Goal: Task Accomplishment & Management: Use online tool/utility

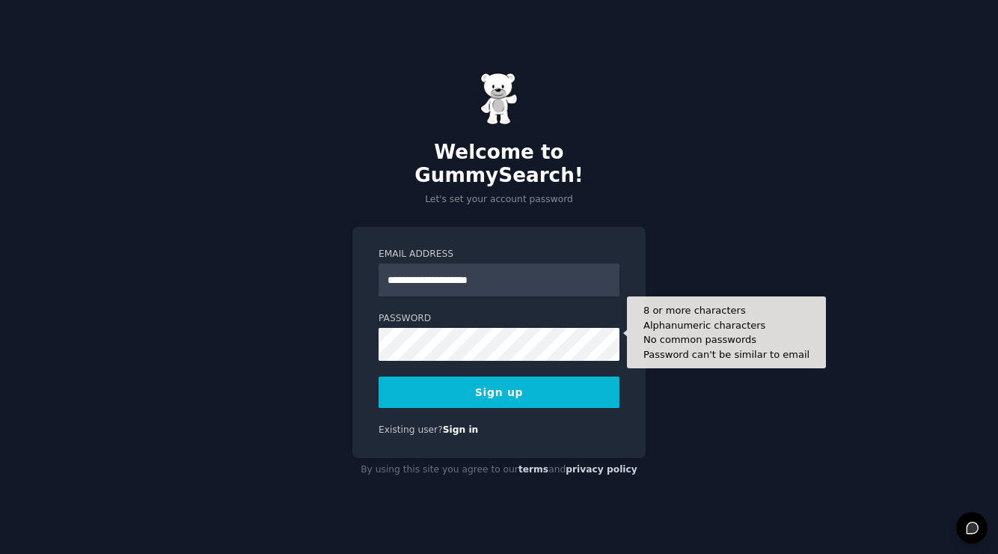
type input "**********"
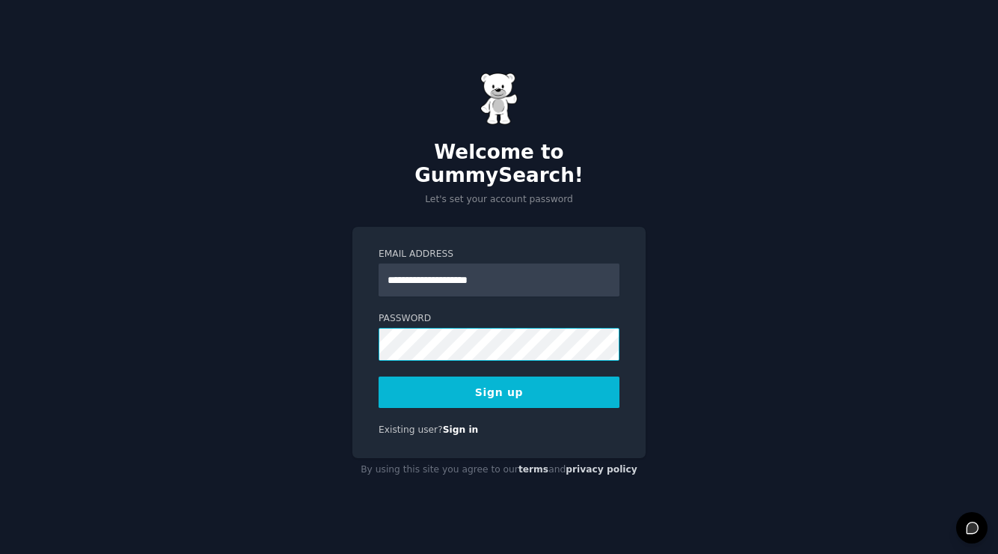
click at [0, 553] on com-1password-button at bounding box center [0, 554] width 0 height 0
click at [506, 379] on button "Sign up" at bounding box center [499, 391] width 241 height 31
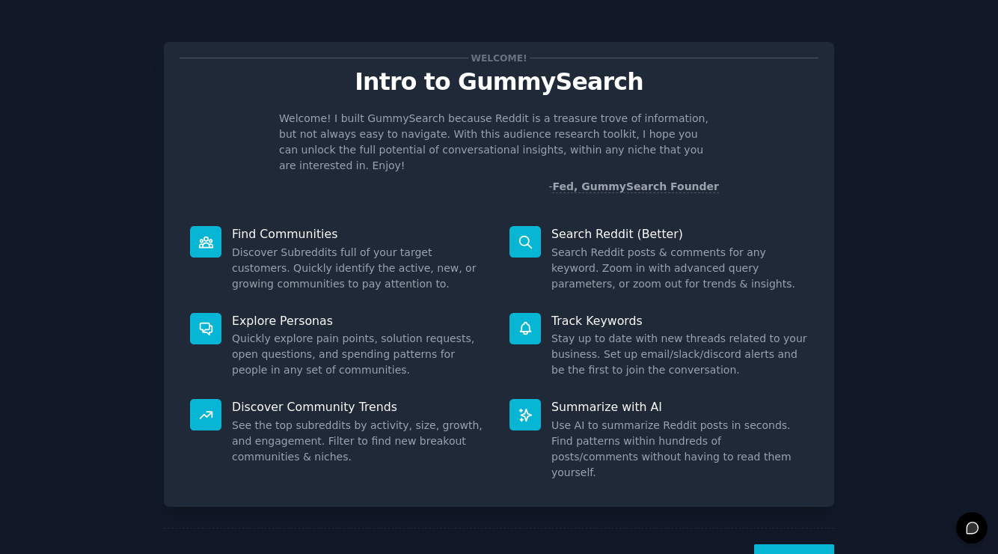
click at [788, 544] on button "Next" at bounding box center [794, 562] width 80 height 37
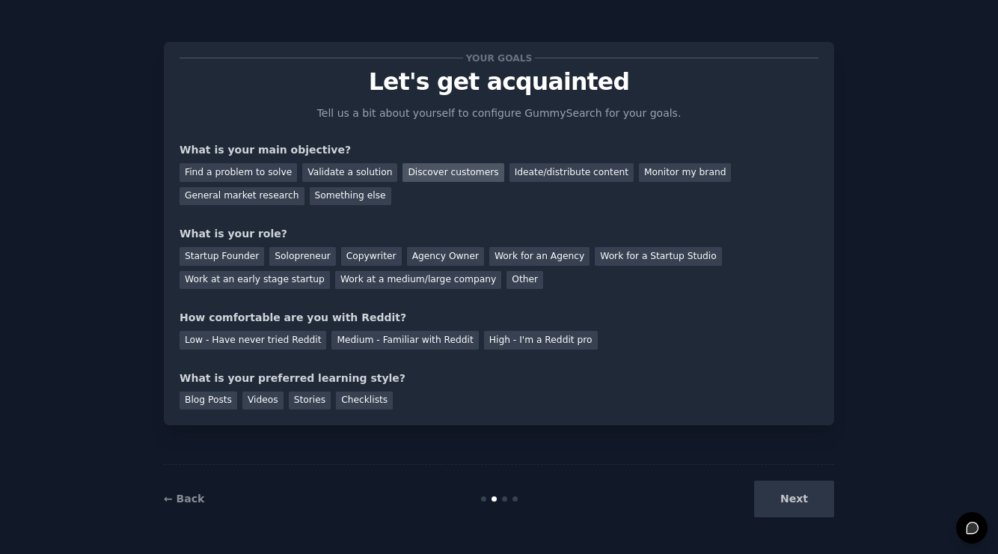
click at [448, 176] on div "Discover customers" at bounding box center [453, 172] width 101 height 19
click at [664, 175] on div "Monitor my brand" at bounding box center [685, 172] width 92 height 19
click at [450, 171] on div "Discover customers" at bounding box center [453, 172] width 101 height 19
click at [272, 279] on div "Work at an early stage startup" at bounding box center [255, 280] width 150 height 19
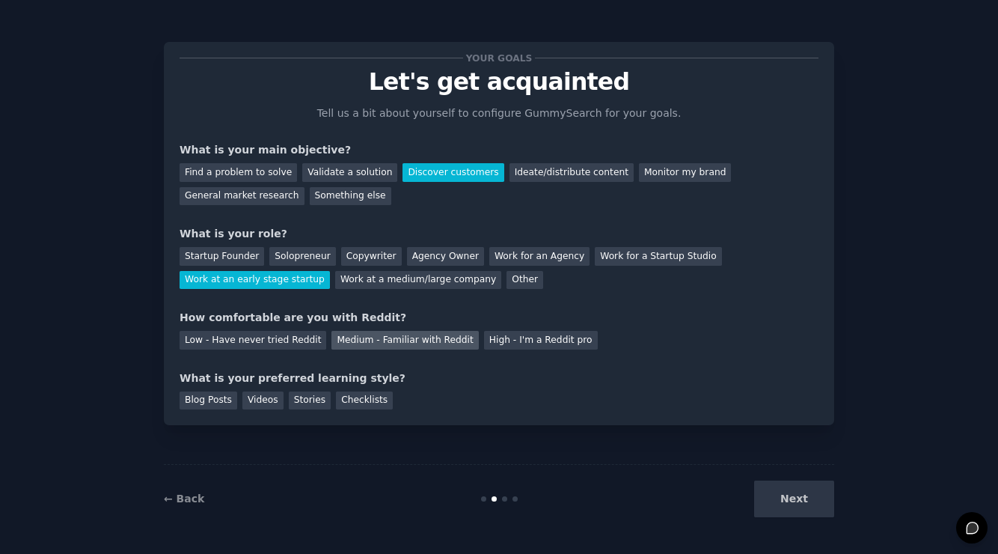
click at [415, 336] on div "Medium - Familiar with Reddit" at bounding box center [404, 340] width 147 height 19
click at [526, 343] on div "High - I'm a Reddit pro" at bounding box center [541, 340] width 114 height 19
click at [314, 399] on div "Stories" at bounding box center [310, 400] width 42 height 19
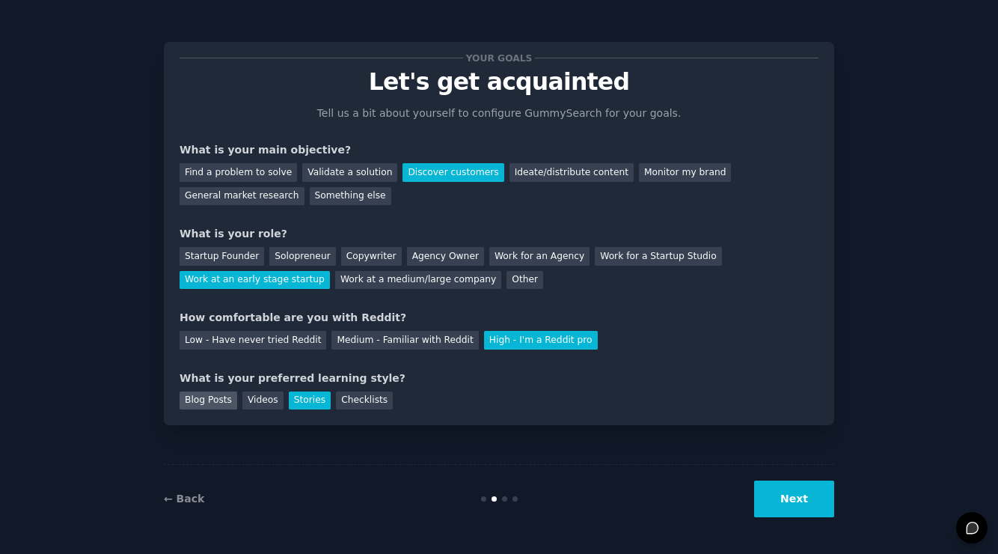
click at [215, 397] on div "Blog Posts" at bounding box center [209, 400] width 58 height 19
click at [789, 498] on button "Next" at bounding box center [794, 498] width 80 height 37
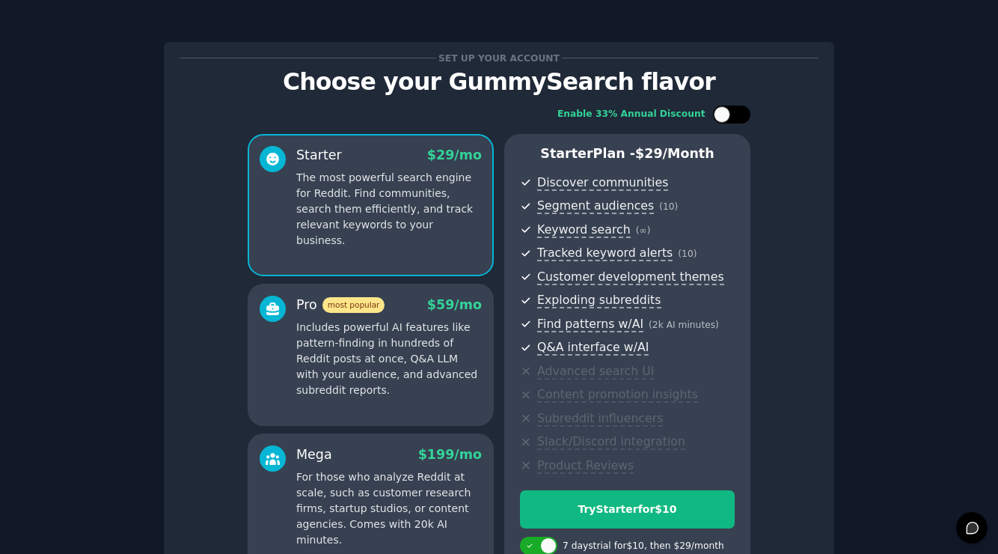
click at [736, 118] on div at bounding box center [731, 115] width 37 height 18
click at [739, 115] on div at bounding box center [741, 114] width 16 height 16
click at [732, 114] on div at bounding box center [731, 115] width 37 height 18
click at [733, 114] on div at bounding box center [741, 114] width 16 height 16
checkbox input "false"
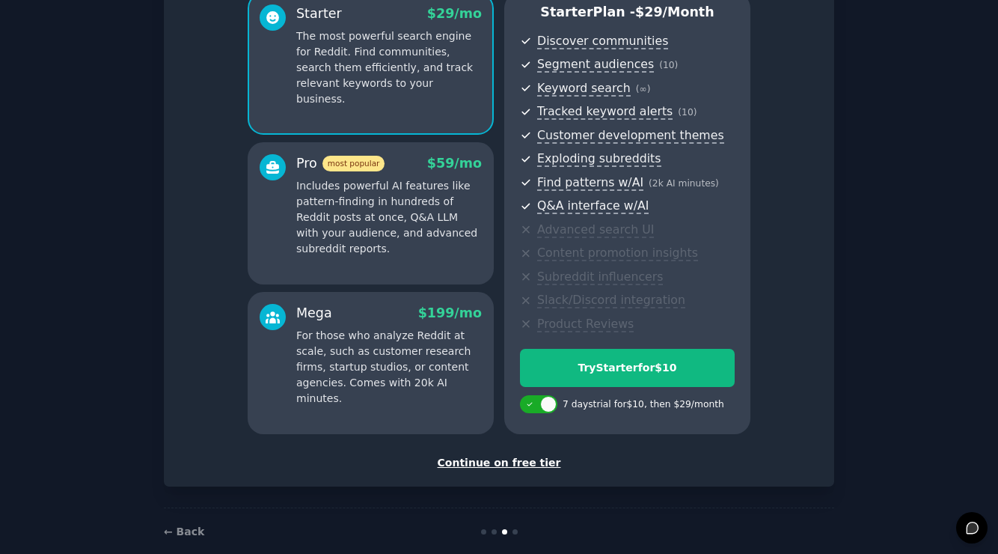
scroll to position [164, 0]
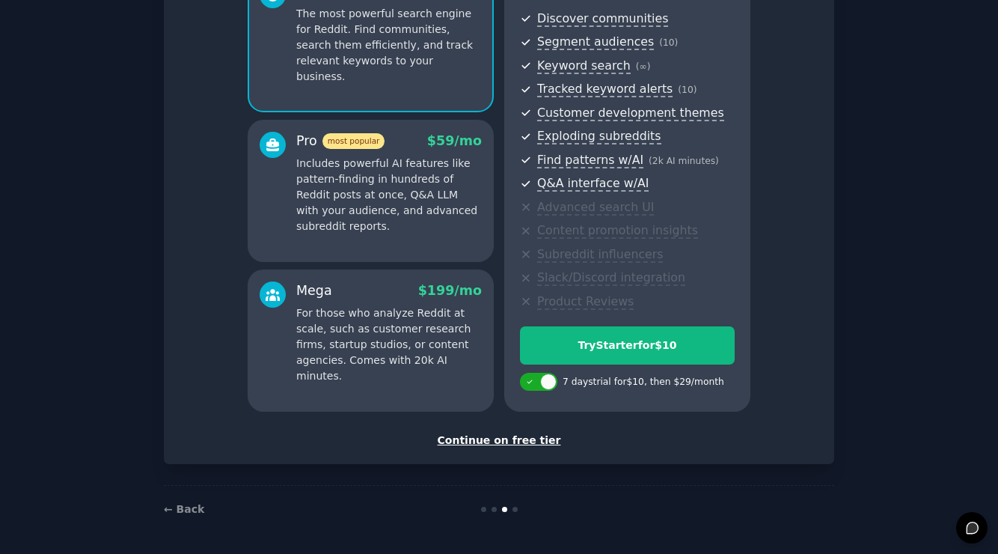
click at [479, 441] on div "Continue on free tier" at bounding box center [499, 440] width 639 height 16
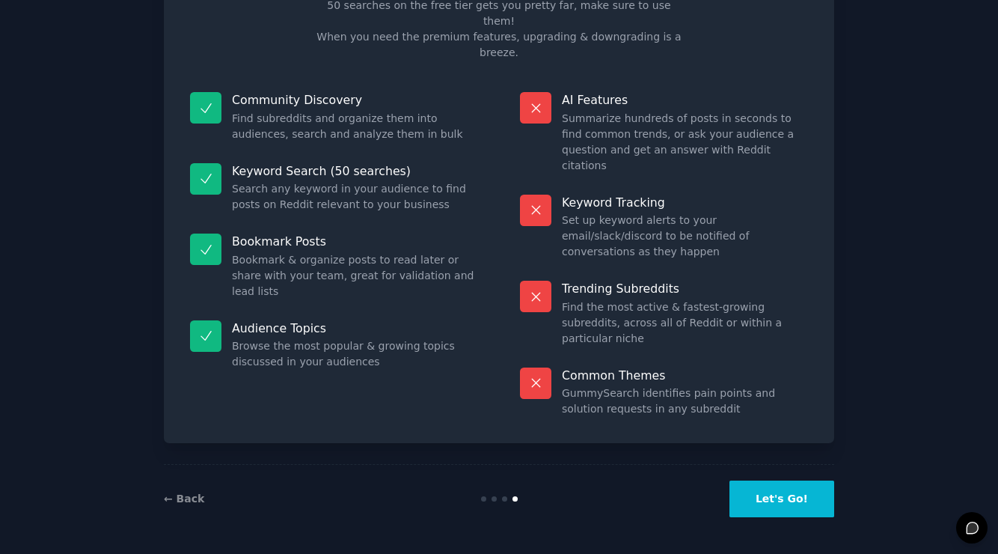
scroll to position [29, 0]
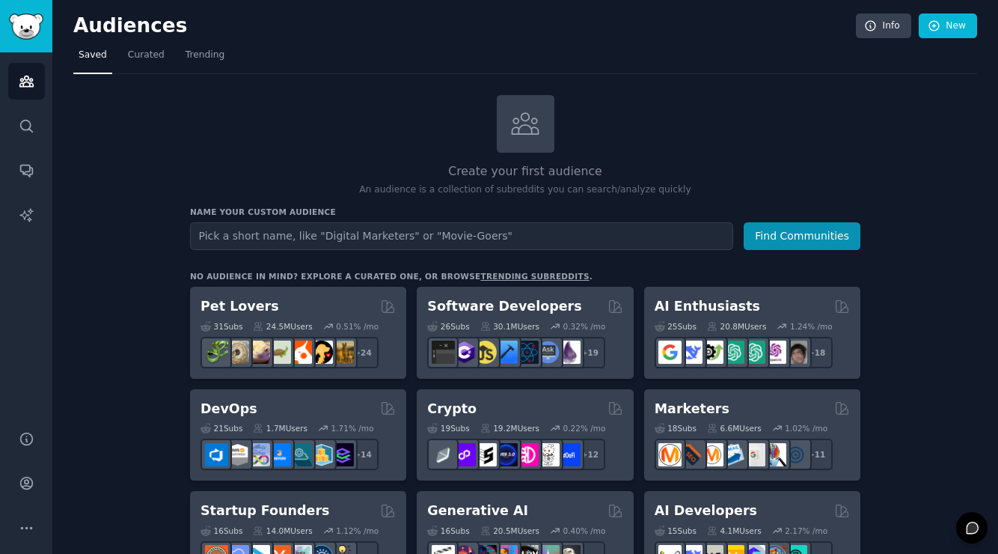
click at [399, 238] on input "text" at bounding box center [461, 236] width 543 height 28
click at [256, 234] on input "text" at bounding box center [461, 236] width 543 height 28
type input "car lovers"
click at [744, 222] on button "Find Communities" at bounding box center [802, 236] width 117 height 28
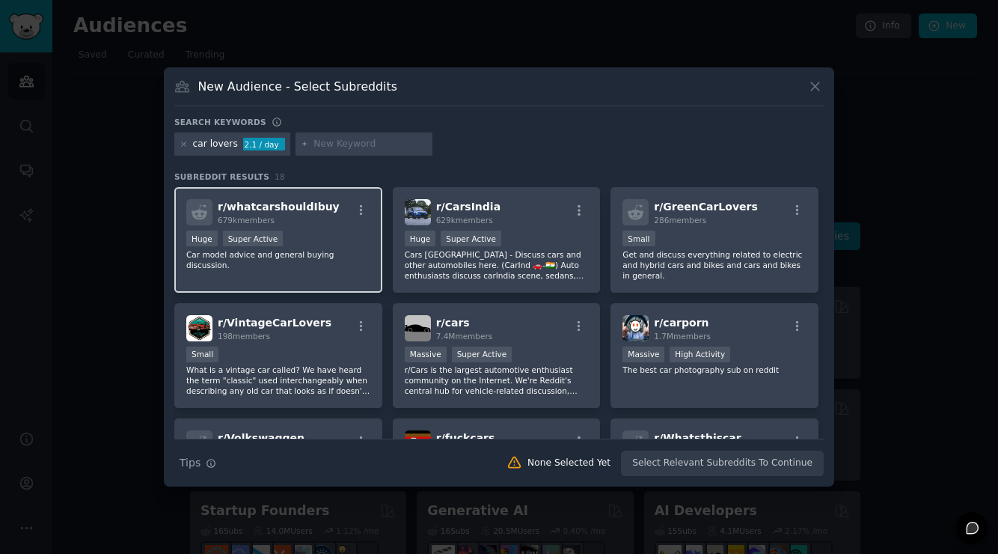
click at [336, 254] on p "Car model advice and general buying discussion." at bounding box center [278, 259] width 184 height 21
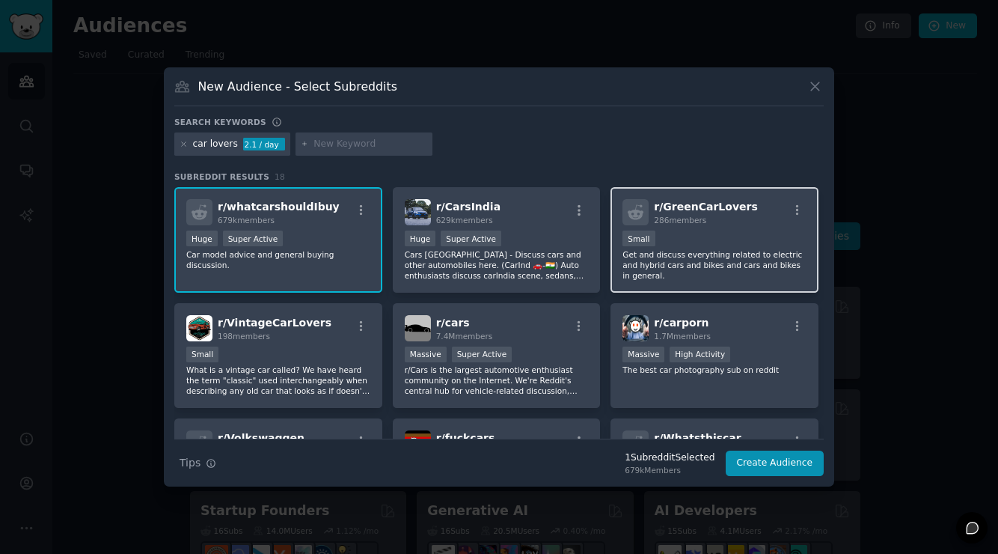
click at [708, 251] on p "Get and discuss everything related to electric and hybrid cars and bikes and ca…" at bounding box center [715, 264] width 184 height 31
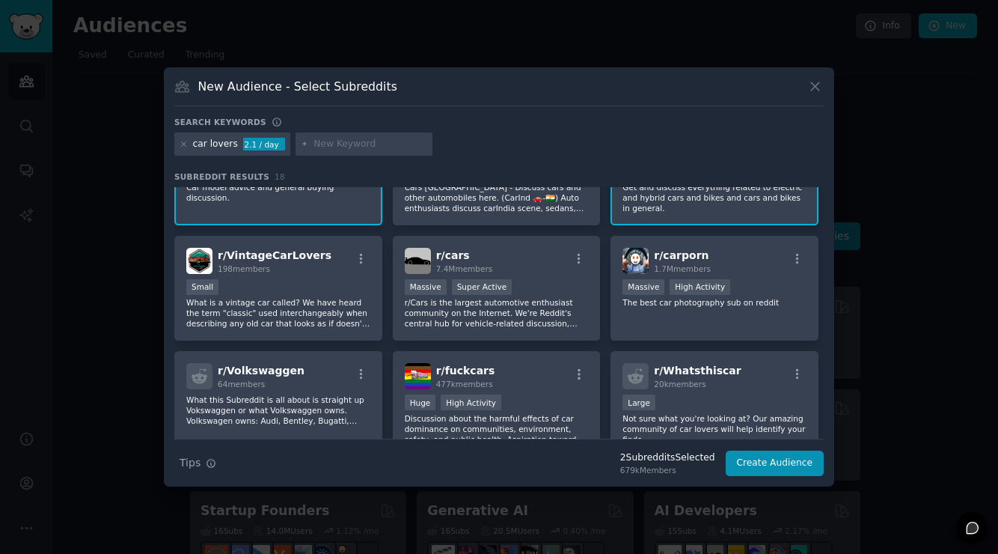
scroll to position [88, 0]
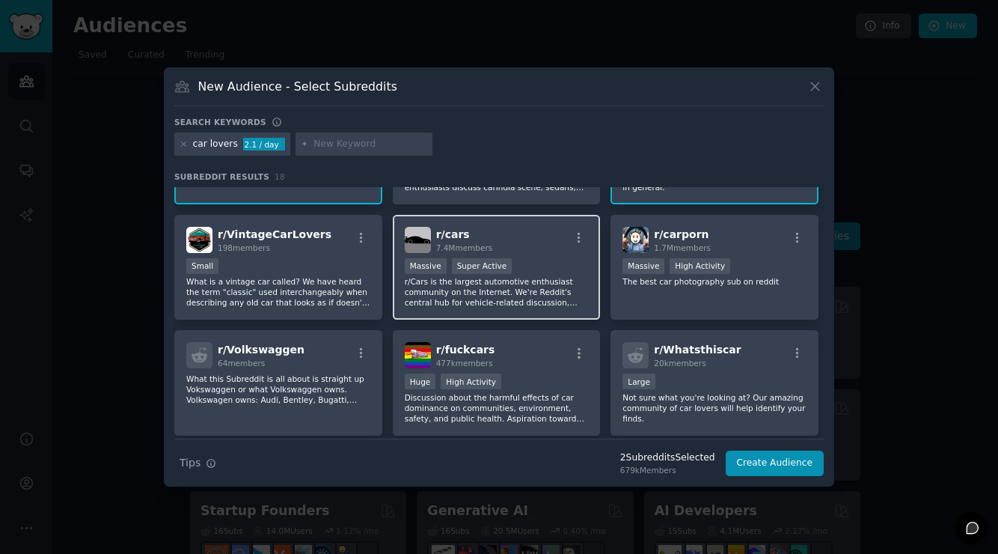
click at [473, 297] on p "r/Cars is the largest automotive enthusiast community on the Internet. We're Re…" at bounding box center [497, 291] width 184 height 31
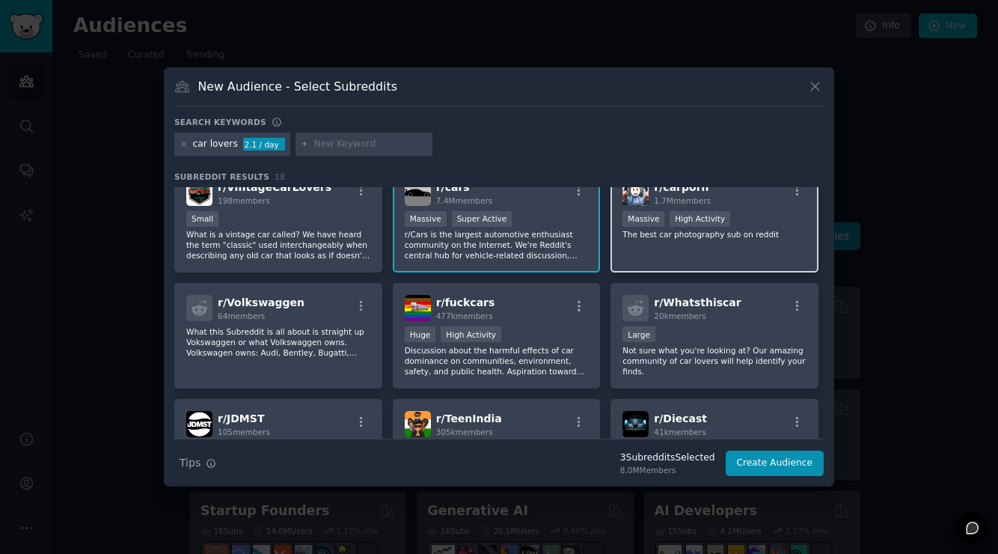
scroll to position [0, 0]
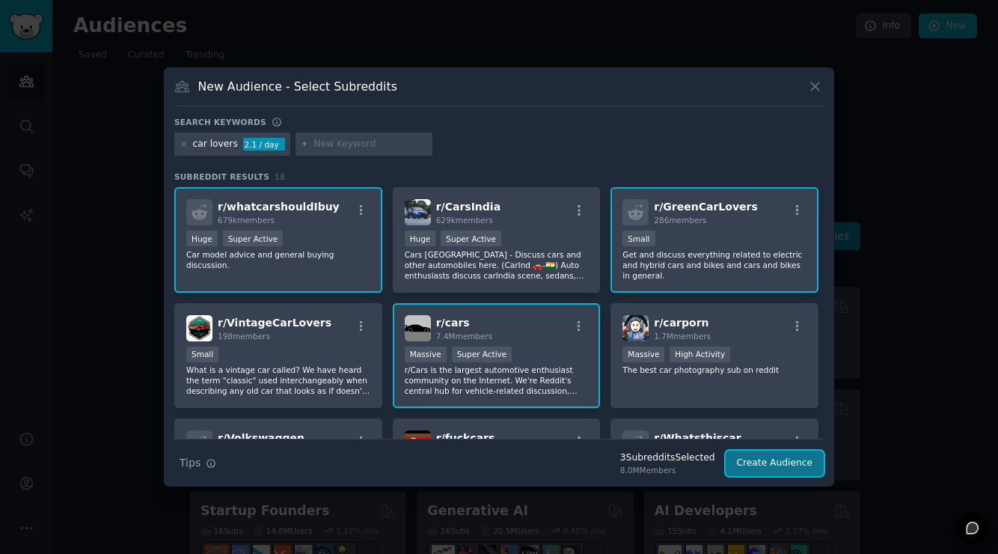
click at [771, 465] on button "Create Audience" at bounding box center [775, 462] width 99 height 25
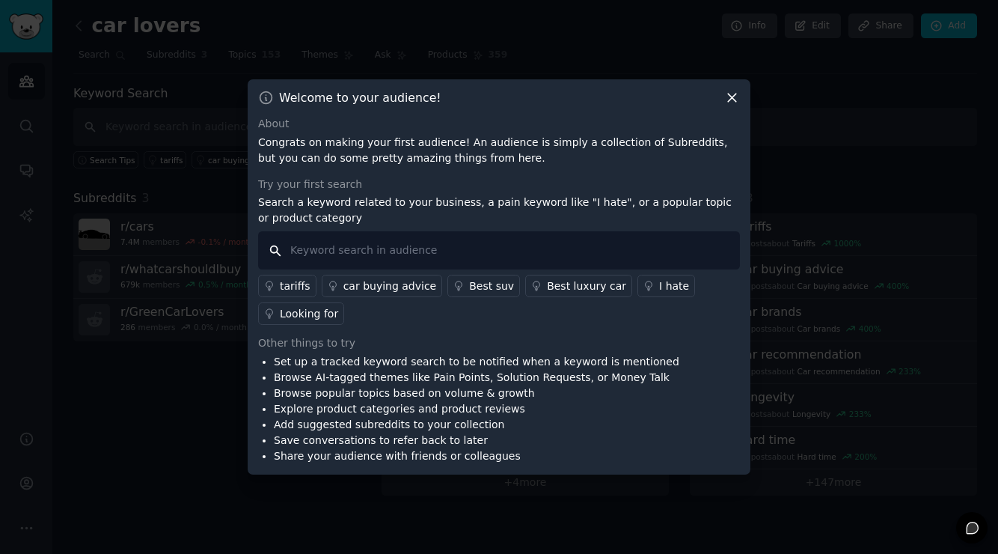
click at [379, 248] on input "text" at bounding box center [499, 250] width 482 height 38
type input "slate"
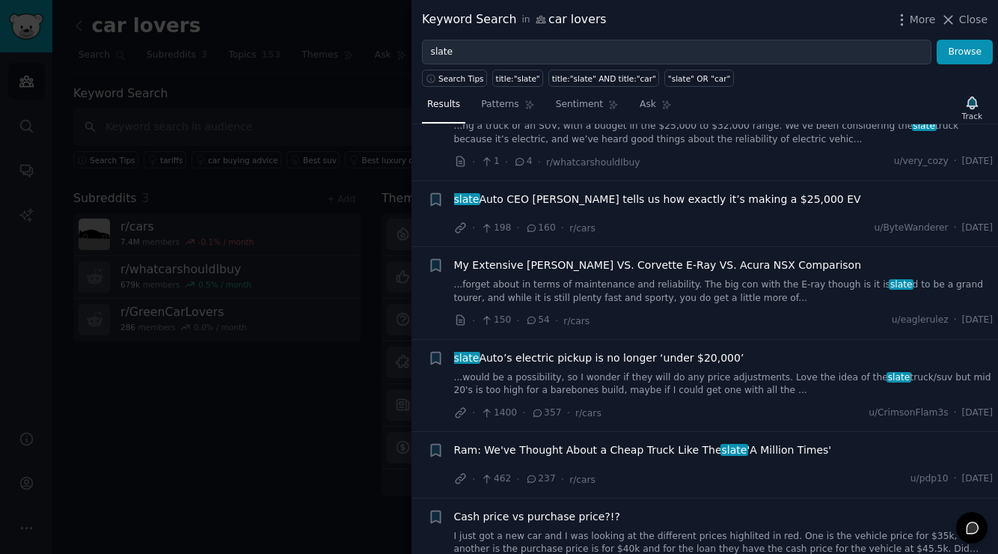
scroll to position [312, 0]
